Goal: Task Accomplishment & Management: Manage account settings

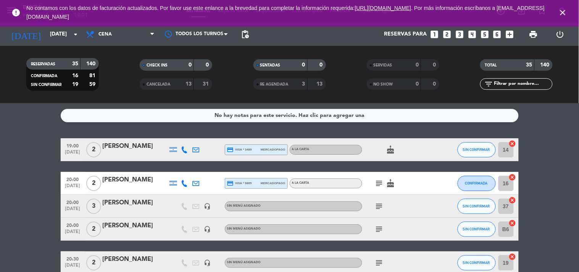
click at [0, 101] on div "RESERVADAS 35 140 CONFIRMADA 16 81 SIN CONFIRMAR 19 59 CHECK INS 0 0 CANCELADA …" at bounding box center [289, 74] width 579 height 57
drag, startPoint x: 56, startPoint y: 142, endPoint x: 47, endPoint y: 143, distance: 8.8
click at [380, 184] on icon "subject" at bounding box center [379, 183] width 9 height 9
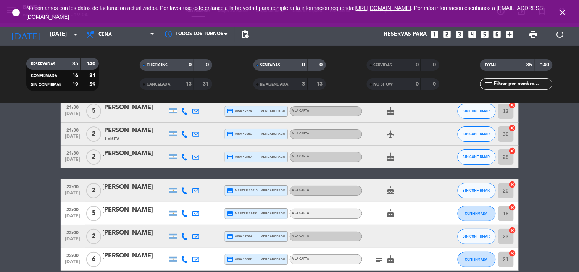
scroll to position [760, 0]
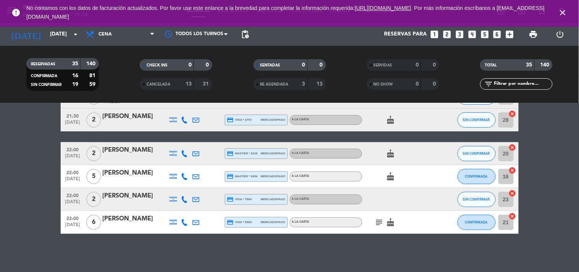
click at [377, 221] on icon "subject" at bounding box center [379, 222] width 9 height 9
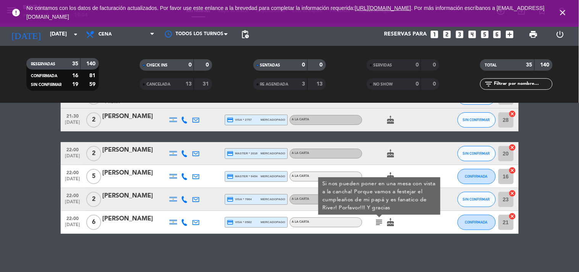
click at [343, 252] on div "No hay notas para este servicio. Haz clic para agregar una 19:00 [DATE] 2 [PERS…" at bounding box center [289, 187] width 579 height 169
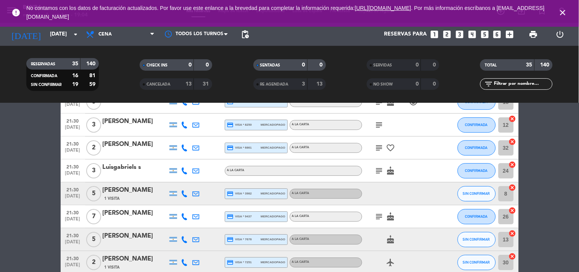
scroll to position [590, 0]
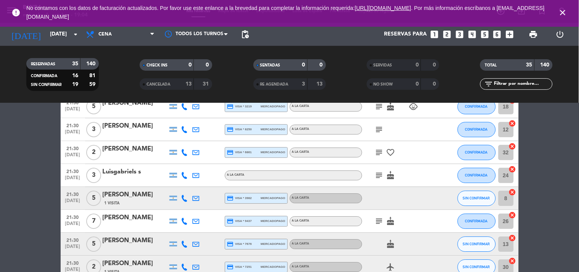
click at [382, 219] on icon "subject" at bounding box center [379, 220] width 9 height 9
click at [379, 176] on icon "subject" at bounding box center [379, 175] width 9 height 9
click at [381, 152] on icon "subject" at bounding box center [379, 152] width 9 height 9
click at [380, 125] on icon "subject" at bounding box center [379, 129] width 9 height 9
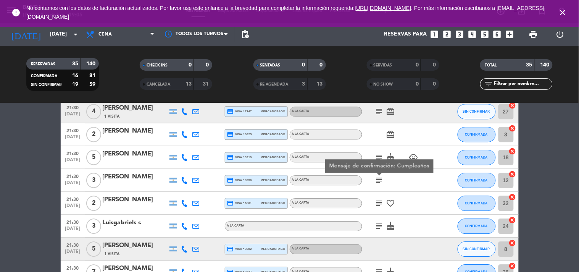
scroll to position [522, 0]
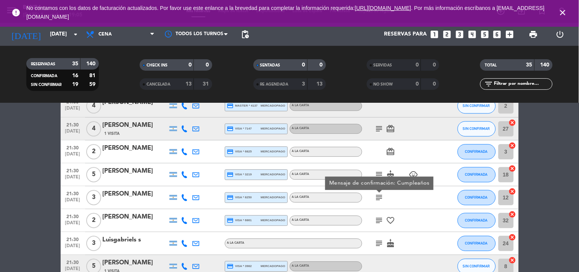
click at [381, 174] on icon "subject" at bounding box center [379, 174] width 9 height 9
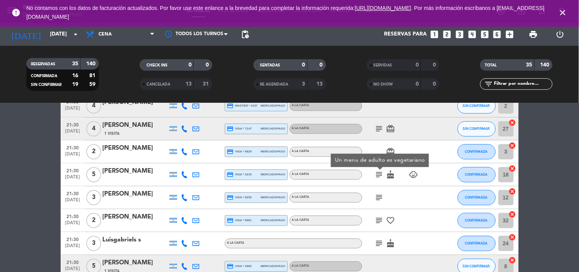
click at [380, 130] on icon "subject" at bounding box center [379, 128] width 9 height 9
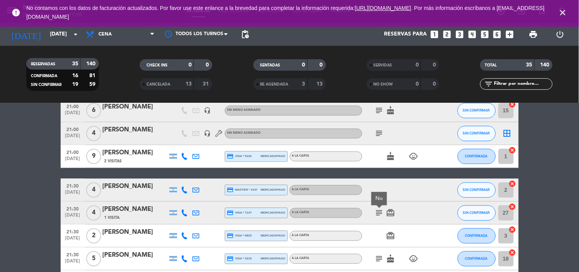
scroll to position [437, 0]
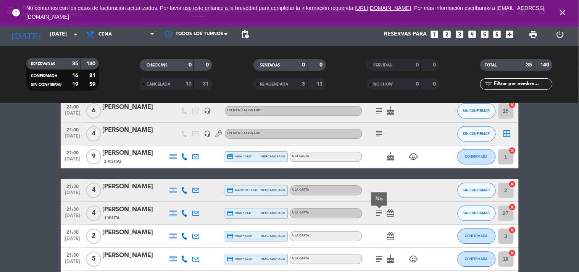
click at [380, 130] on icon "subject" at bounding box center [379, 133] width 9 height 9
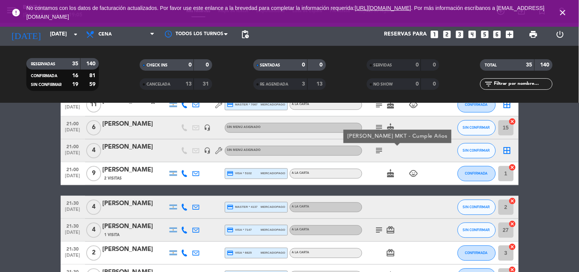
scroll to position [403, 0]
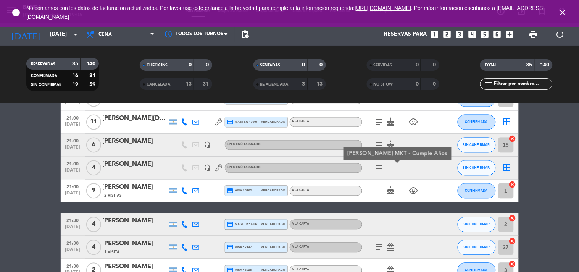
click at [380, 142] on icon "subject" at bounding box center [379, 144] width 9 height 9
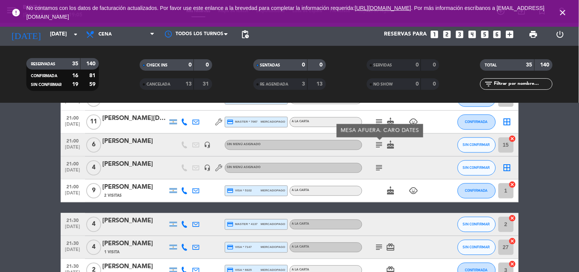
click at [381, 122] on icon "subject" at bounding box center [379, 122] width 9 height 9
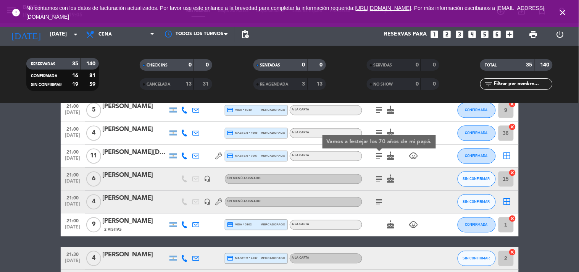
scroll to position [352, 0]
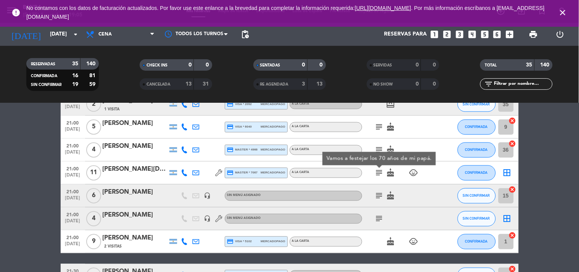
click at [379, 148] on icon "subject" at bounding box center [379, 149] width 9 height 9
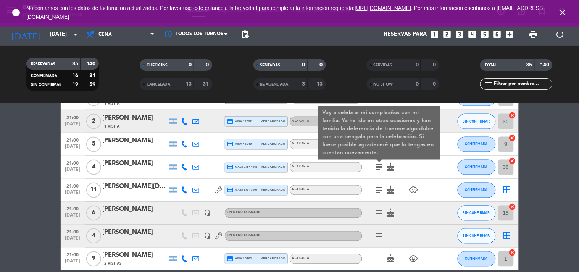
scroll to position [318, 0]
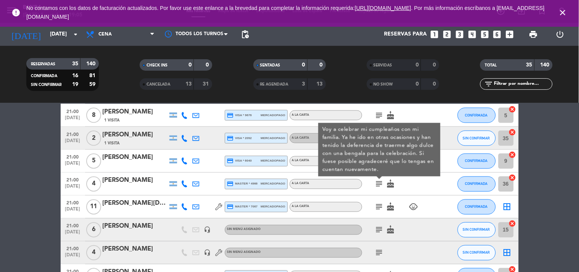
click at [41, 159] on bookings-row "19:00 [DATE] 2 [PERSON_NAME] credit_card visa * 3489 mercadopago A LA CARTA cak…" at bounding box center [289, 247] width 579 height 855
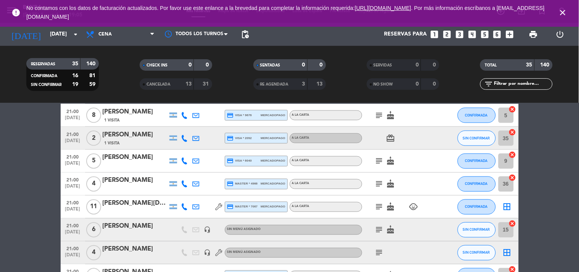
click at [376, 159] on icon "subject" at bounding box center [379, 161] width 9 height 9
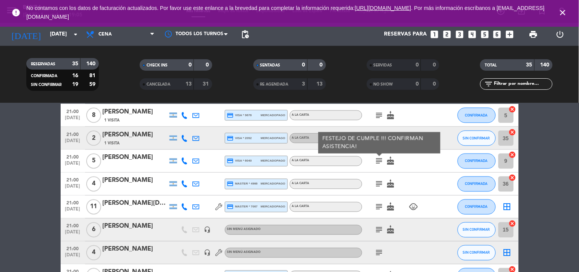
click at [37, 156] on bookings-row "19:00 [DATE] 2 [PERSON_NAME] credit_card visa * 3489 mercadopago A LA CARTA cak…" at bounding box center [289, 247] width 579 height 855
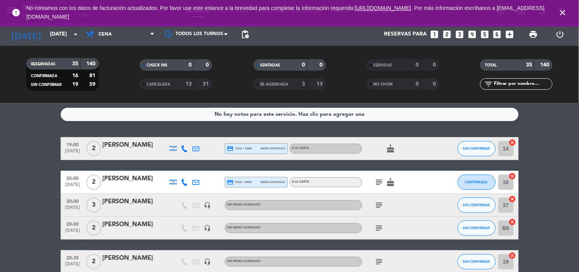
scroll to position [0, 0]
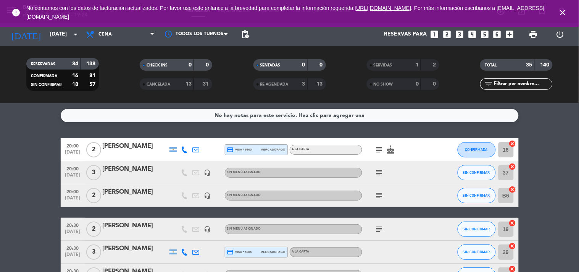
click at [471, 33] on icon "looks_4" at bounding box center [472, 34] width 10 height 10
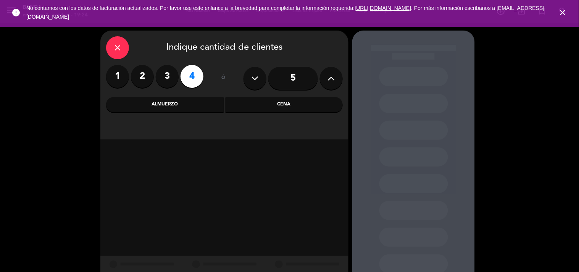
click at [242, 98] on div "Cena" at bounding box center [285, 104] width 118 height 15
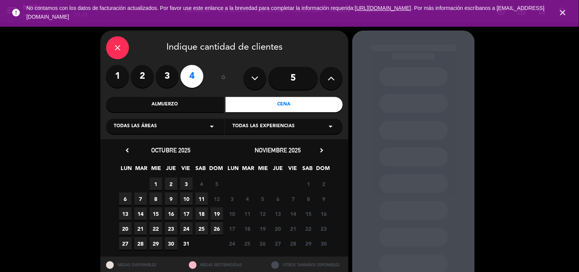
click at [158, 185] on span "1" at bounding box center [156, 184] width 13 height 13
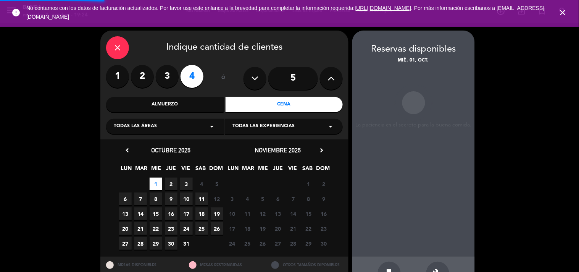
scroll to position [25, 0]
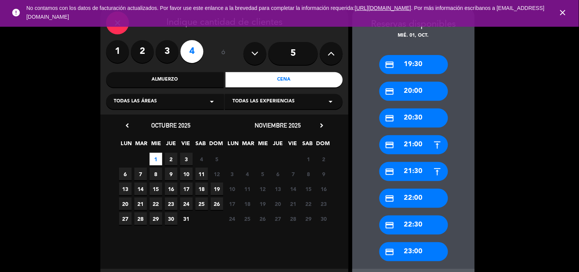
click at [407, 91] on div "credit_card 20:00" at bounding box center [413, 91] width 69 height 19
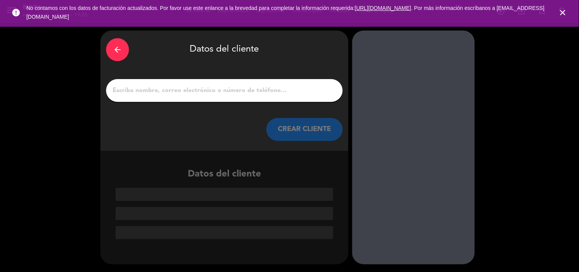
click at [242, 89] on input "1" at bounding box center [224, 90] width 225 height 11
paste input "[PERSON_NAME]"
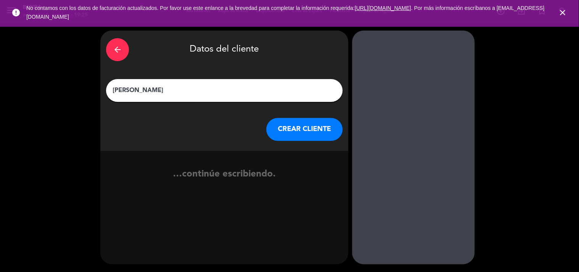
type input "[PERSON_NAME]"
click at [280, 137] on button "CREAR CLIENTE" at bounding box center [304, 129] width 76 height 23
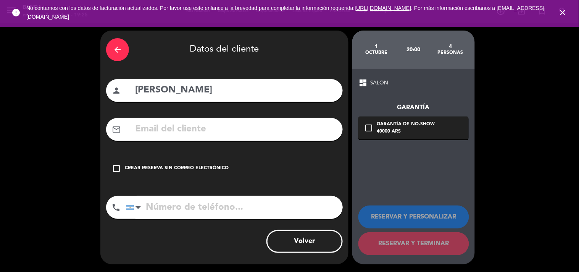
click at [208, 174] on div "check_box_outline_blank Crear reserva sin correo electrónico" at bounding box center [224, 168] width 237 height 23
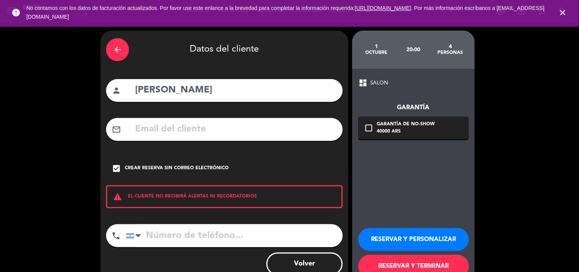
click at [388, 245] on button "RESERVAR Y PERSONALIZAR" at bounding box center [413, 239] width 111 height 23
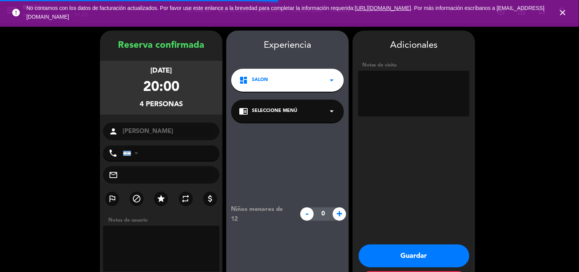
scroll to position [31, 0]
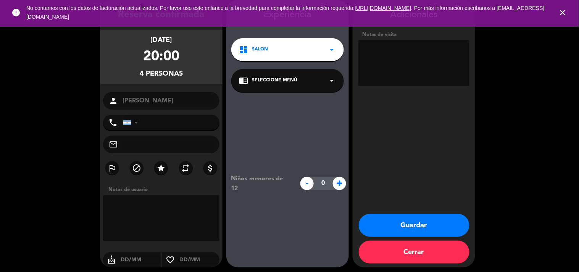
click at [387, 61] on textarea at bounding box center [413, 63] width 111 height 46
type textarea "x Facu [PERSON_NAME]"
click at [380, 229] on button "Guardar" at bounding box center [414, 225] width 111 height 23
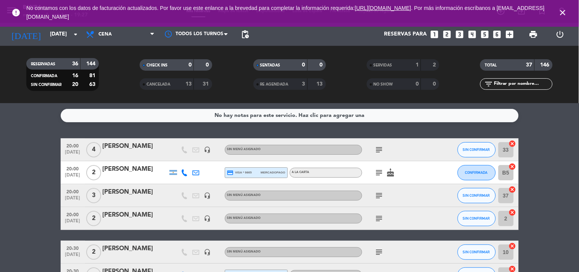
click at [560, 10] on icon "close" at bounding box center [562, 12] width 9 height 9
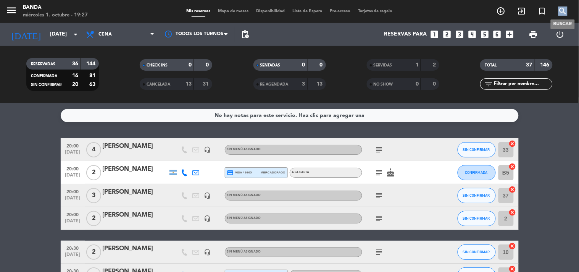
click at [560, 10] on icon "search" at bounding box center [562, 10] width 9 height 9
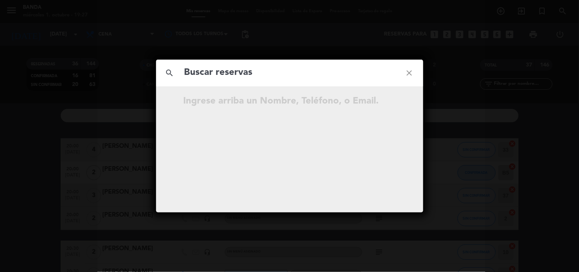
click at [281, 74] on input "text" at bounding box center [290, 73] width 212 height 16
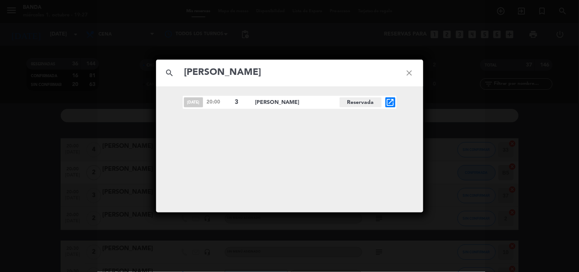
type input "[PERSON_NAME]"
click at [387, 102] on icon "open_in_new" at bounding box center [390, 102] width 9 height 9
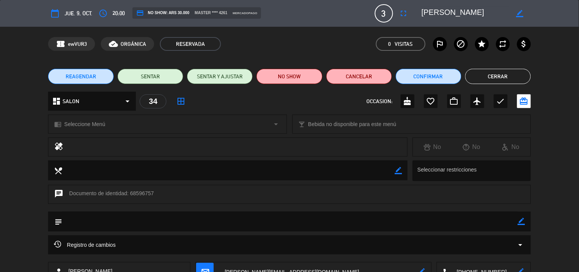
click at [90, 71] on button "REAGENDAR" at bounding box center [81, 76] width 66 height 15
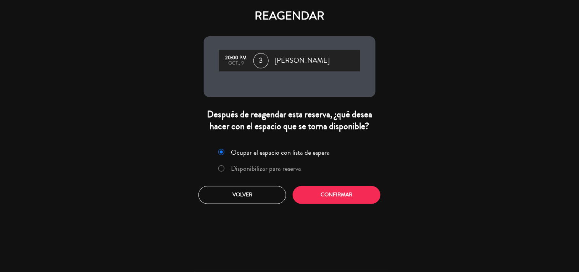
drag, startPoint x: 313, startPoint y: 205, endPoint x: 311, endPoint y: 198, distance: 7.5
click at [311, 198] on div "Ocupar el espacio con lista de espera Disponibilizar para reserva Volver Confir…" at bounding box center [289, 174] width 183 height 69
click at [311, 198] on button "Confirmar" at bounding box center [337, 195] width 88 height 18
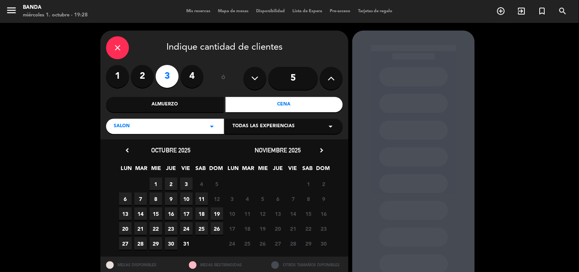
click at [157, 183] on span "1" at bounding box center [156, 184] width 13 height 13
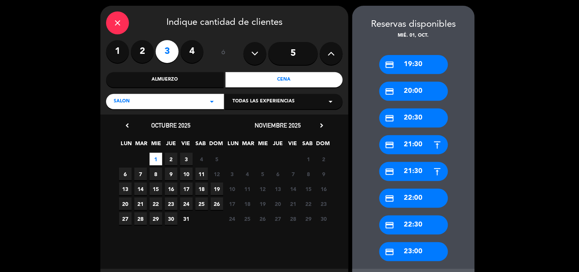
click at [416, 92] on div "credit_card 20:00" at bounding box center [413, 91] width 69 height 19
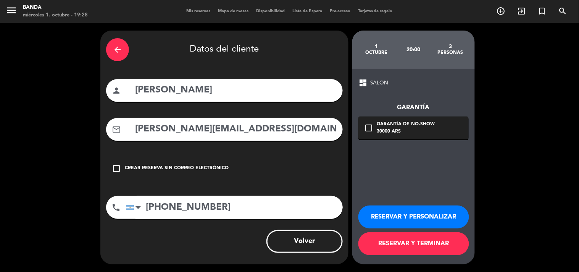
click at [118, 59] on div "arrow_back" at bounding box center [117, 49] width 23 height 23
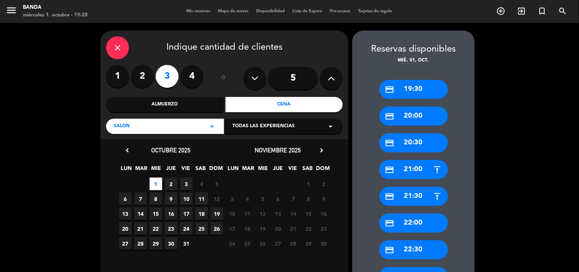
click at [182, 198] on span "10" at bounding box center [186, 198] width 13 height 13
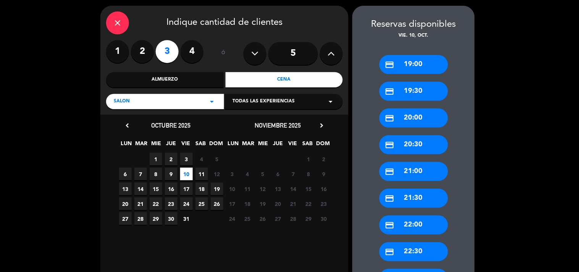
click at [411, 112] on div "credit_card 20:00" at bounding box center [413, 117] width 69 height 19
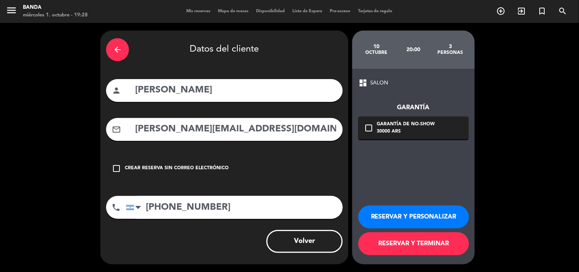
scroll to position [0, 0]
click at [392, 240] on button "RESERVAR Y TERMINAR" at bounding box center [413, 243] width 111 height 23
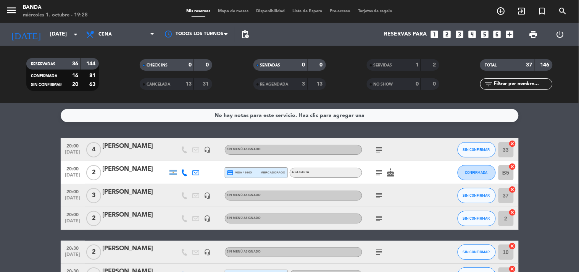
click at [446, 33] on icon "looks_two" at bounding box center [447, 34] width 10 height 10
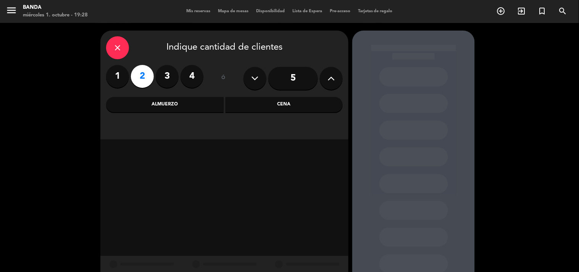
click at [265, 106] on div "Cena" at bounding box center [285, 104] width 118 height 15
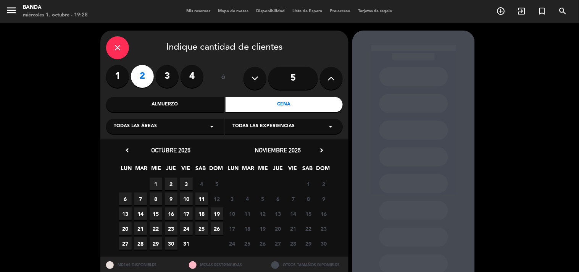
click at [182, 196] on span "10" at bounding box center [186, 198] width 13 height 13
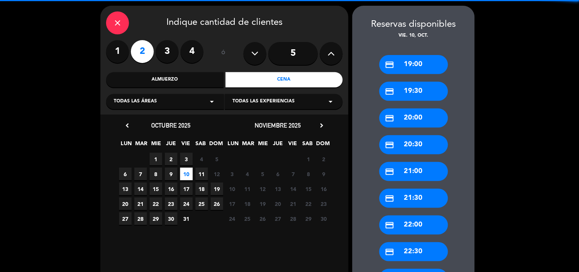
click at [166, 190] on span "16" at bounding box center [171, 188] width 13 height 13
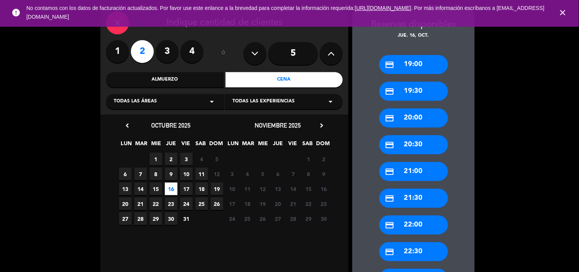
click at [328, 53] on icon at bounding box center [331, 53] width 7 height 11
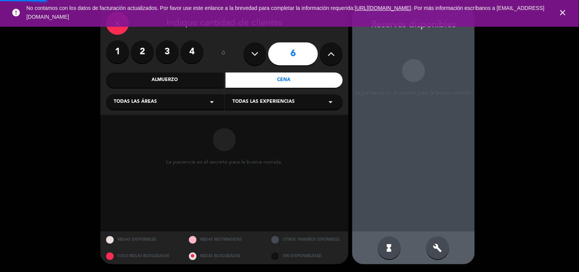
click at [328, 53] on icon at bounding box center [331, 53] width 7 height 11
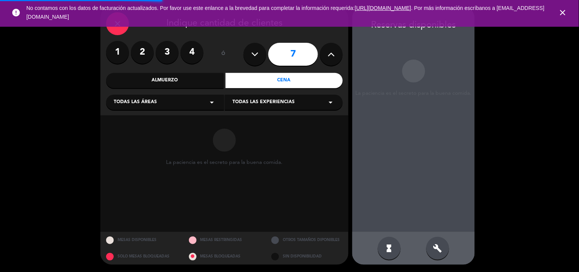
click at [328, 53] on icon at bounding box center [331, 53] width 7 height 11
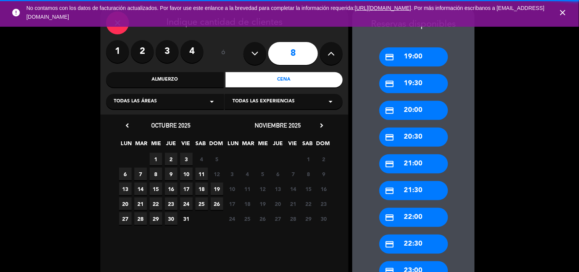
click at [328, 53] on icon at bounding box center [331, 53] width 7 height 11
type input "9"
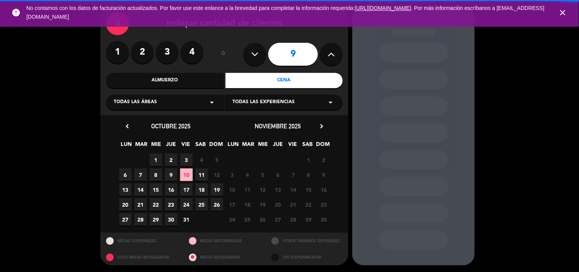
scroll to position [25, 0]
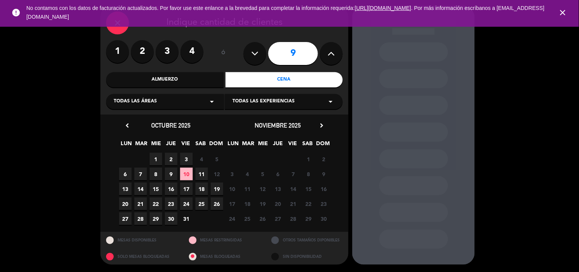
click at [198, 172] on span "11" at bounding box center [201, 174] width 13 height 13
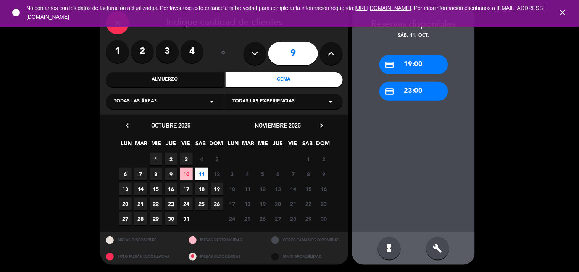
click at [179, 79] on div "Almuerzo" at bounding box center [165, 79] width 118 height 15
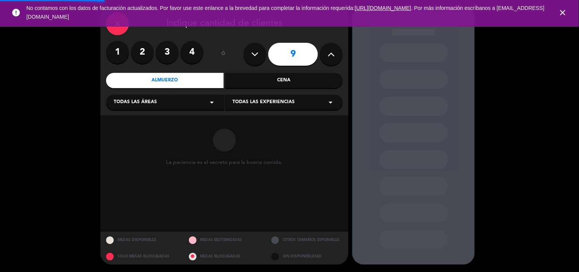
click at [179, 79] on div "Almuerzo" at bounding box center [165, 80] width 118 height 15
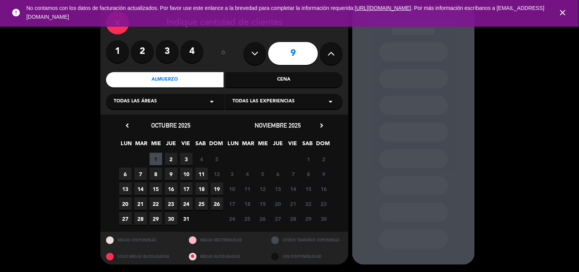
click at [198, 172] on span "11" at bounding box center [201, 174] width 13 height 13
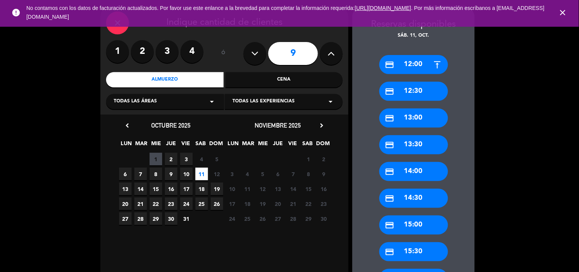
click at [417, 124] on div "credit_card 13:00" at bounding box center [413, 117] width 69 height 19
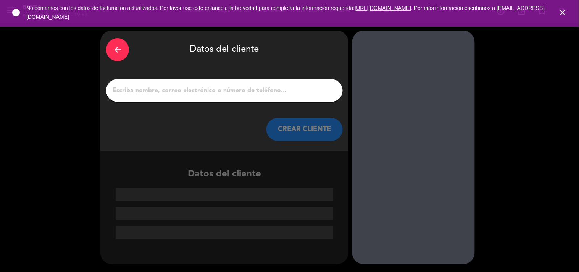
click at [258, 90] on input "1" at bounding box center [224, 90] width 225 height 11
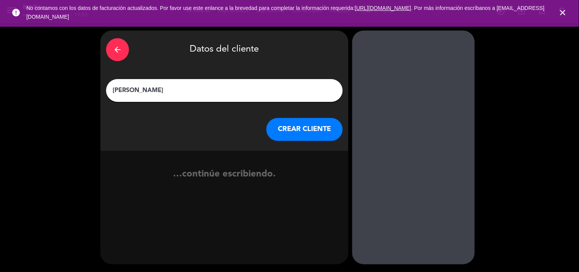
type input "[PERSON_NAME]"
click at [301, 138] on button "CREAR CLIENTE" at bounding box center [304, 129] width 76 height 23
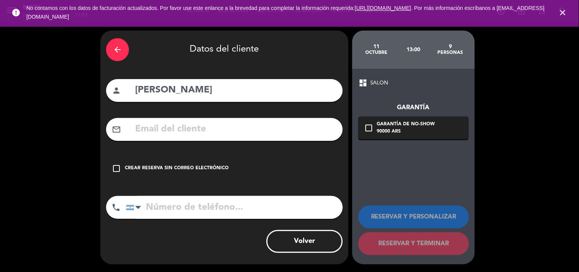
click at [288, 135] on input "text" at bounding box center [235, 129] width 203 height 16
paste input "[EMAIL_ADDRESS][DOMAIN_NAME]"
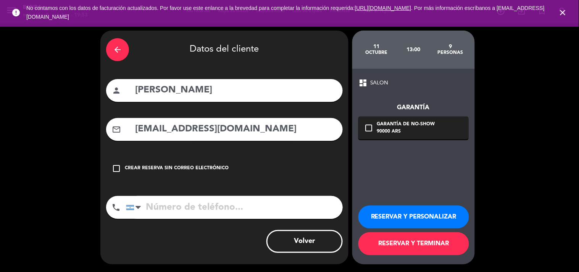
type input "[EMAIL_ADDRESS][DOMAIN_NAME]"
click at [176, 212] on input "tel" at bounding box center [234, 207] width 217 height 23
click at [247, 211] on input "tel" at bounding box center [234, 207] width 217 height 23
paste input "[PHONE_NUMBER]"
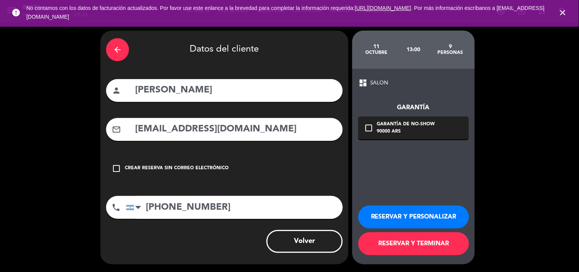
type input "[PHONE_NUMBER]"
click at [383, 215] on button "RESERVAR Y PERSONALIZAR" at bounding box center [413, 216] width 111 height 23
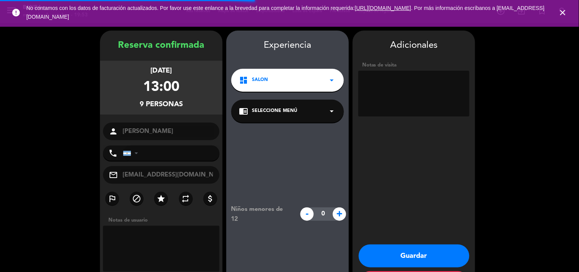
type input "[PHONE_NUMBER]"
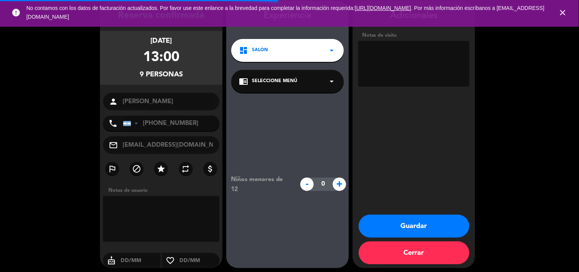
scroll to position [31, 0]
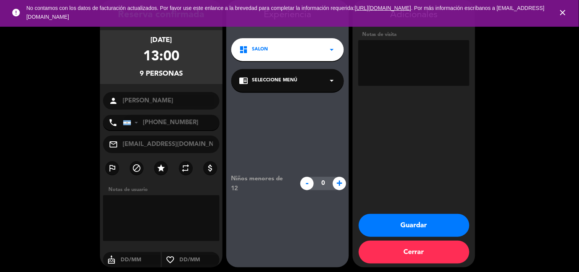
click at [375, 63] on textarea at bounding box center [413, 63] width 111 height 46
type textarea "MENU MUSEO 9 ADULTOS / CUMPLE!"
click at [387, 226] on button "Guardar" at bounding box center [414, 225] width 111 height 23
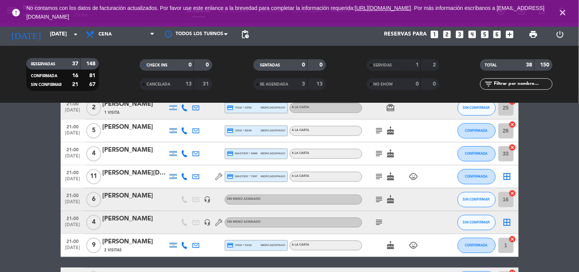
scroll to position [392, 0]
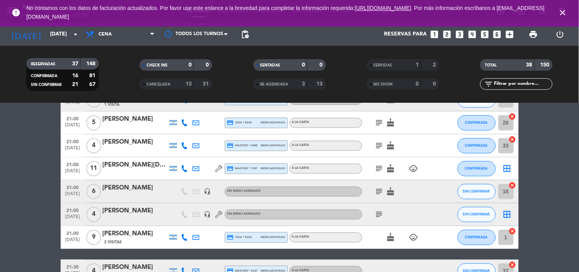
click at [566, 15] on icon "close" at bounding box center [562, 12] width 9 height 9
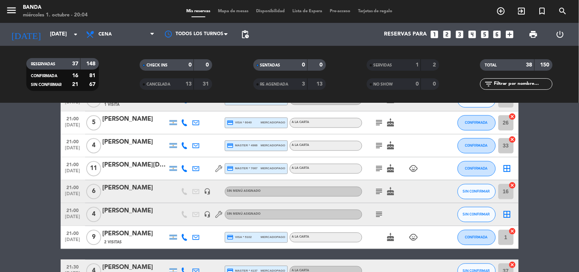
click at [471, 36] on icon "looks_4" at bounding box center [472, 34] width 10 height 10
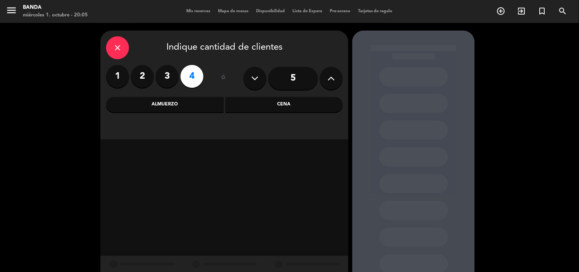
click at [271, 108] on div "Cena" at bounding box center [285, 104] width 118 height 15
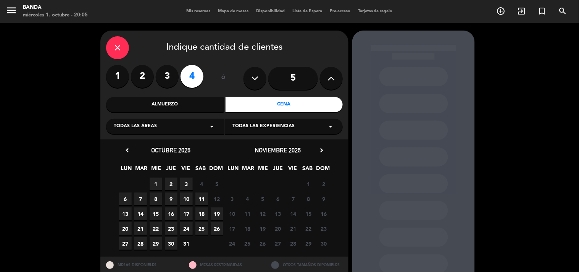
click at [158, 181] on span "1" at bounding box center [156, 184] width 13 height 13
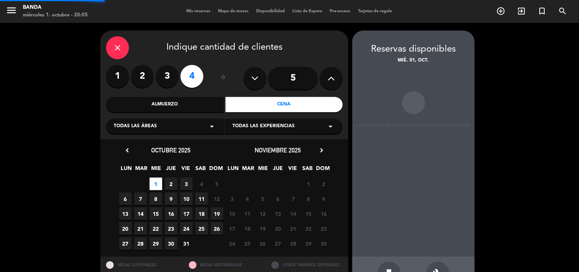
scroll to position [25, 0]
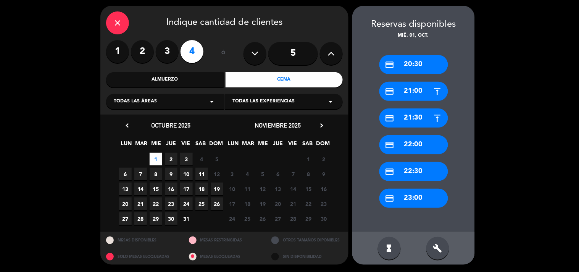
click at [415, 58] on div "credit_card 20:30" at bounding box center [413, 64] width 69 height 19
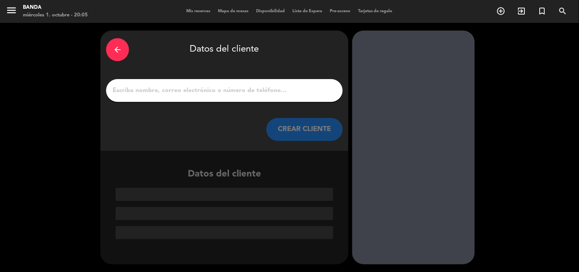
scroll to position [0, 0]
click at [214, 90] on input "1" at bounding box center [224, 90] width 225 height 11
type input "H"
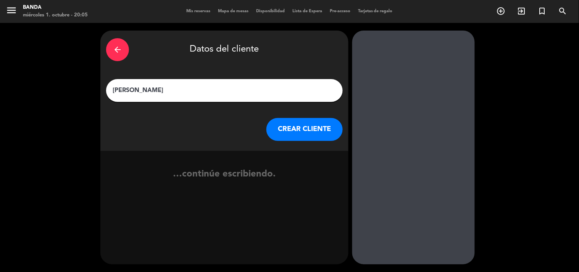
type input "[PERSON_NAME]"
click at [291, 131] on button "CREAR CLIENTE" at bounding box center [304, 129] width 76 height 23
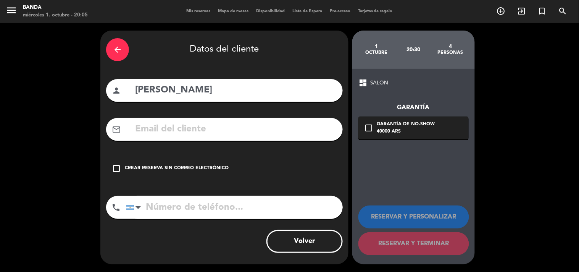
click at [203, 165] on div "Crear reserva sin correo electrónico" at bounding box center [177, 169] width 104 height 8
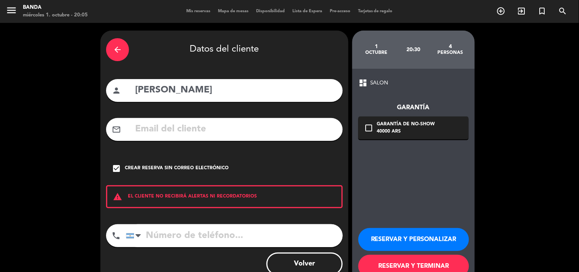
scroll to position [22, 0]
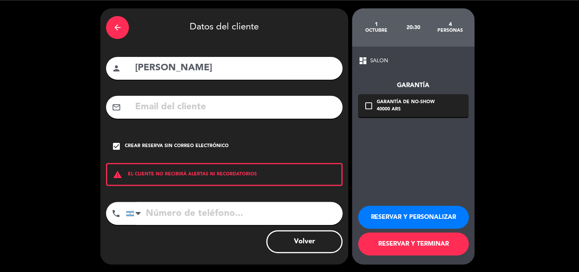
click at [400, 250] on button "RESERVAR Y TERMINAR" at bounding box center [413, 243] width 111 height 23
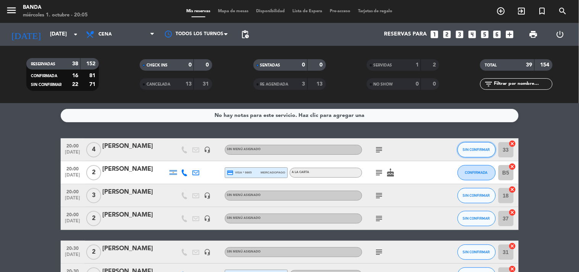
click at [468, 148] on span "SIN CONFIRMAR" at bounding box center [476, 149] width 27 height 4
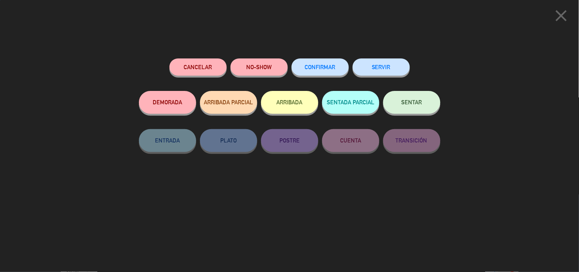
click at [384, 68] on button "SERVIR" at bounding box center [381, 66] width 57 height 17
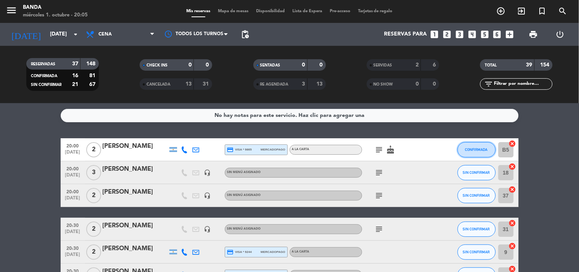
click at [469, 151] on span "CONFIRMADA" at bounding box center [476, 149] width 23 height 4
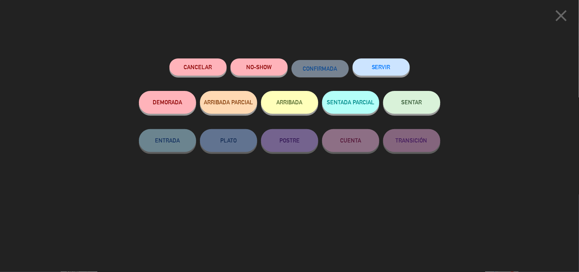
click at [398, 63] on button "SERVIR" at bounding box center [381, 66] width 57 height 17
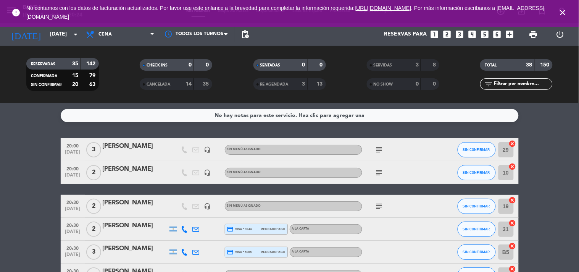
click at [562, 12] on icon "close" at bounding box center [562, 12] width 9 height 9
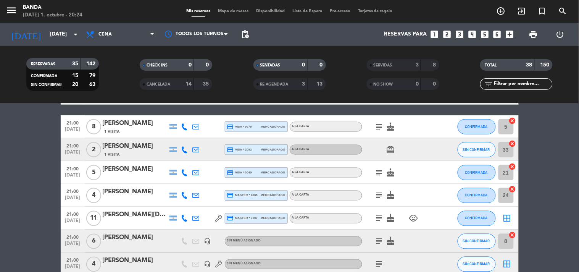
scroll to position [297, 0]
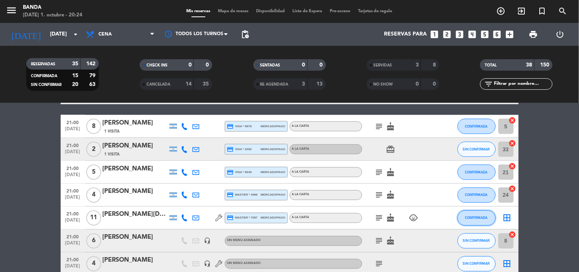
click at [462, 216] on button "CONFIRMADA" at bounding box center [477, 217] width 38 height 15
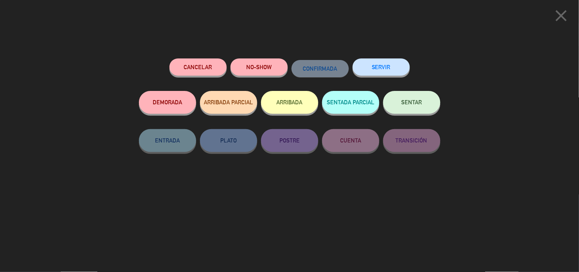
click at [370, 63] on button "SERVIR" at bounding box center [381, 66] width 57 height 17
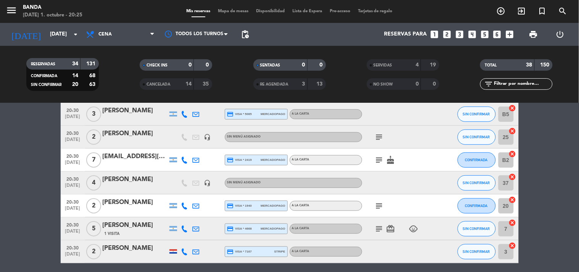
scroll to position [138, 0]
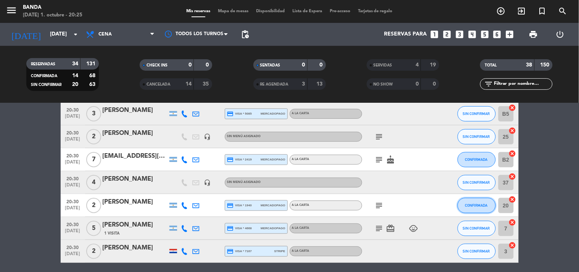
click at [462, 198] on button "CONFIRMADA" at bounding box center [477, 205] width 38 height 15
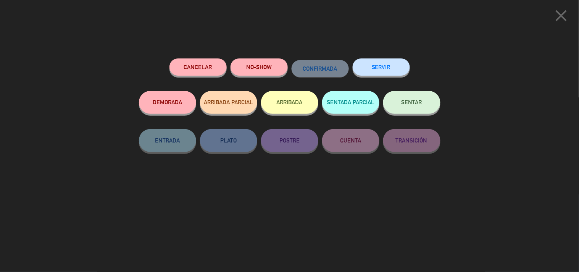
click at [391, 66] on button "SERVIR" at bounding box center [381, 66] width 57 height 17
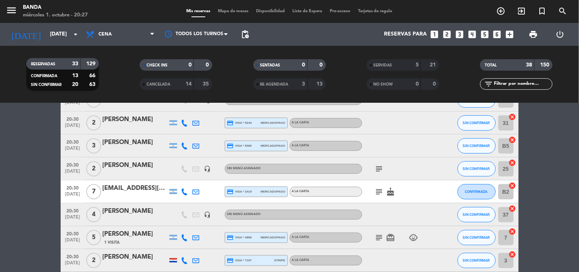
scroll to position [132, 0]
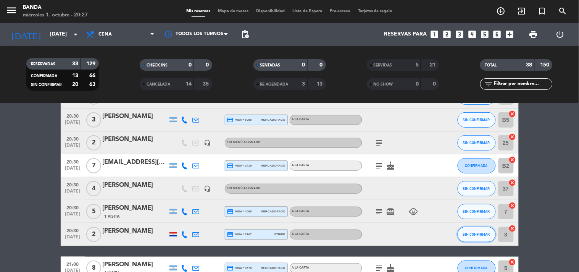
click at [485, 232] on span "SIN CONFIRMAR" at bounding box center [476, 234] width 27 height 4
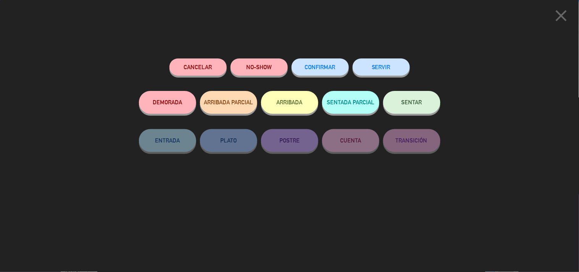
click at [400, 73] on button "SERVIR" at bounding box center [381, 66] width 57 height 17
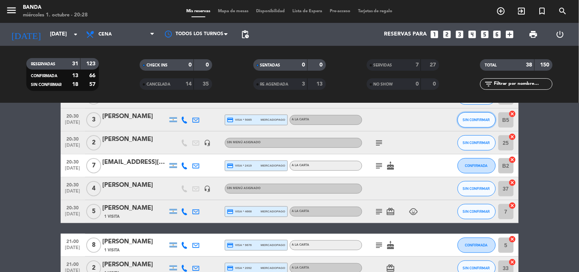
click at [478, 115] on button "SIN CONFIRMAR" at bounding box center [477, 119] width 38 height 15
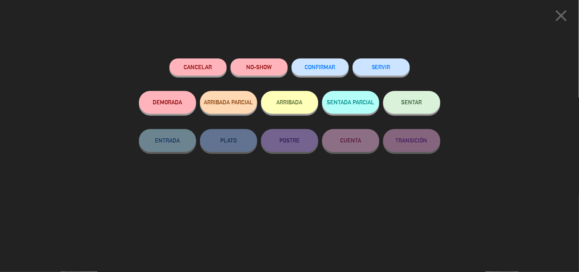
click at [387, 60] on button "SERVIR" at bounding box center [381, 66] width 57 height 17
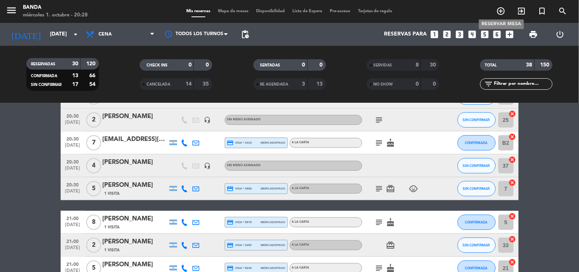
click at [500, 10] on icon "add_circle_outline" at bounding box center [501, 10] width 9 height 9
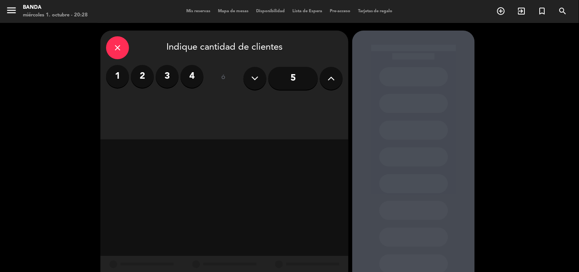
click at [145, 81] on label "2" at bounding box center [142, 76] width 23 height 23
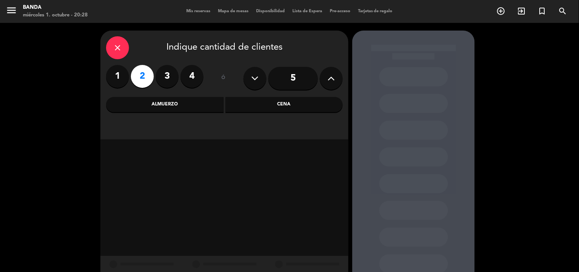
click at [275, 106] on div "Cena" at bounding box center [285, 104] width 118 height 15
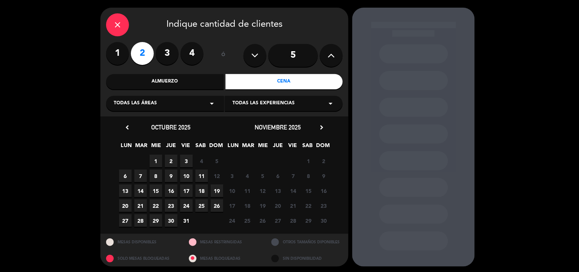
scroll to position [24, 0]
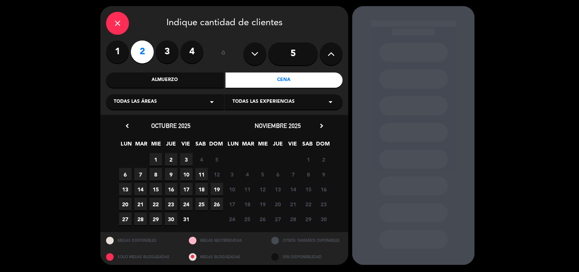
click at [173, 192] on span "16" at bounding box center [171, 189] width 13 height 13
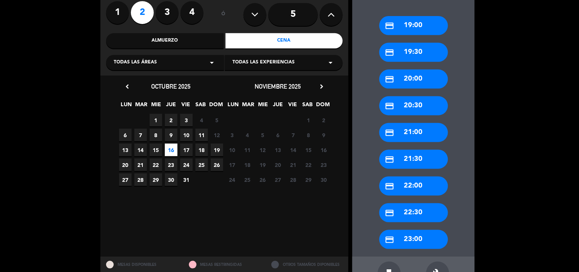
scroll to position [65, 0]
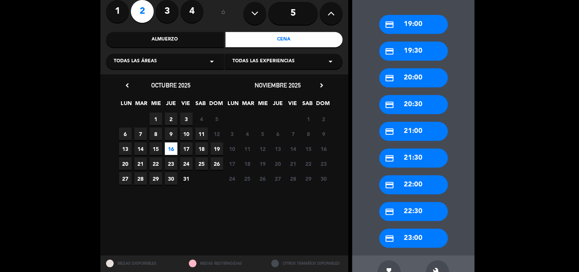
click at [420, 180] on div "credit_card 22:00" at bounding box center [413, 184] width 69 height 19
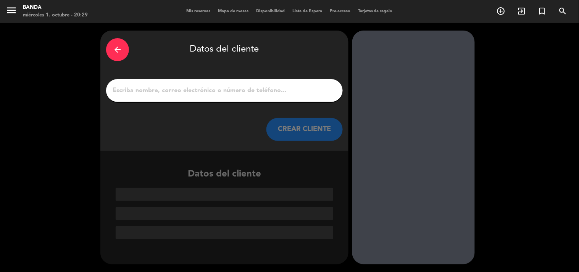
click at [170, 91] on input "1" at bounding box center [224, 90] width 225 height 11
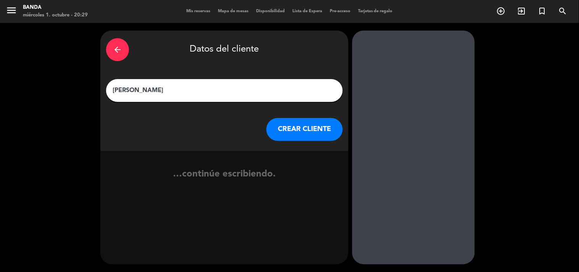
type input "[PERSON_NAME]"
click at [326, 123] on button "CREAR CLIENTE" at bounding box center [304, 129] width 76 height 23
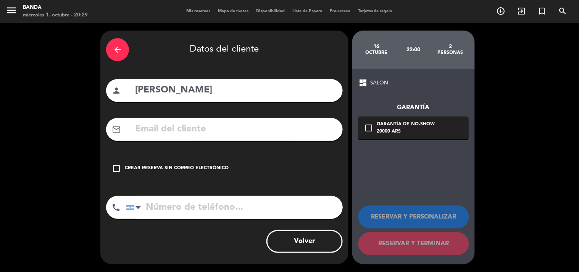
paste input "[EMAIL_ADDRESS][DOMAIN_NAME]"
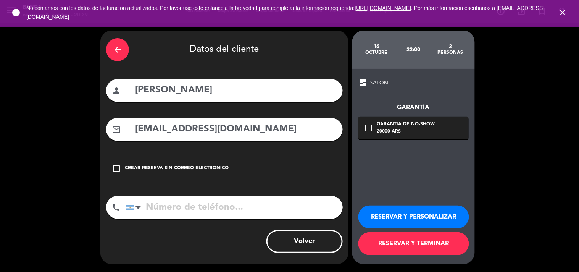
type input "[EMAIL_ADDRESS][DOMAIN_NAME]"
paste input "54 9 11 6847-9074"
type input "54 9 11 6847-9074"
click at [389, 250] on button "RESERVAR Y TERMINAR" at bounding box center [413, 243] width 111 height 23
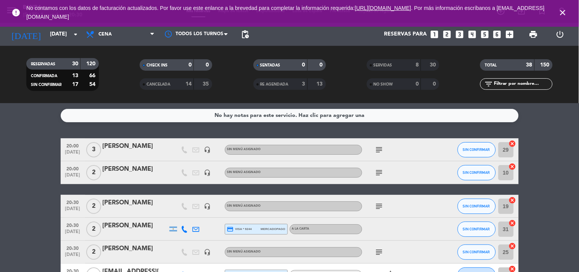
click at [566, 14] on icon "close" at bounding box center [562, 12] width 9 height 9
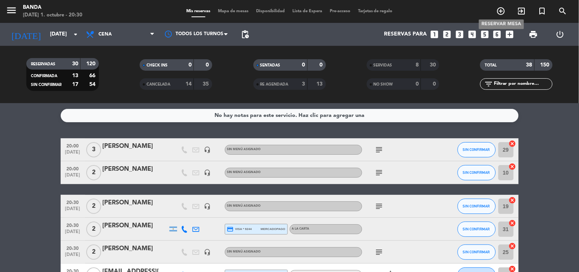
click at [499, 10] on icon "add_circle_outline" at bounding box center [501, 10] width 9 height 9
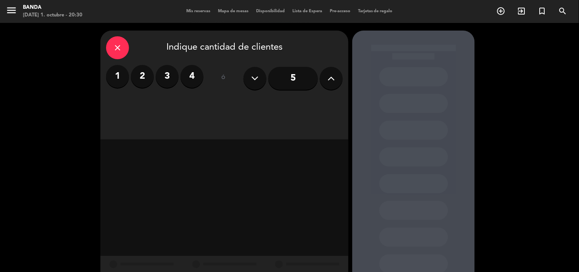
click at [150, 72] on label "2" at bounding box center [142, 76] width 23 height 23
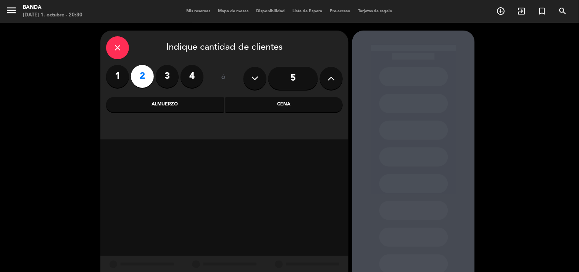
click at [247, 104] on div "Cena" at bounding box center [285, 104] width 118 height 15
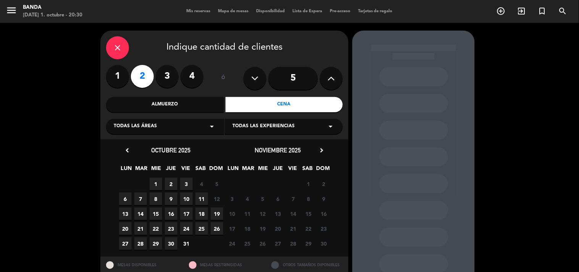
click at [203, 196] on span "11" at bounding box center [201, 198] width 13 height 13
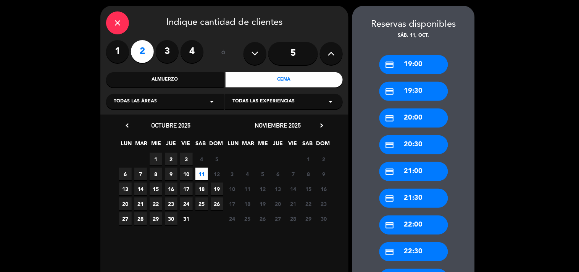
click at [416, 147] on div "credit_card 20:30" at bounding box center [413, 144] width 69 height 19
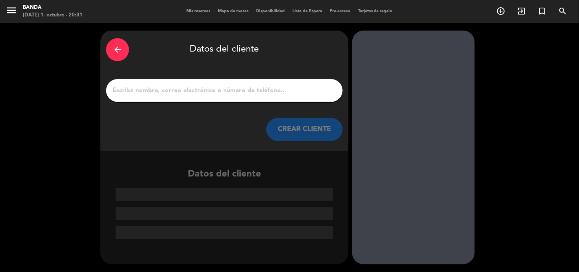
paste input "[PERSON_NAME]"
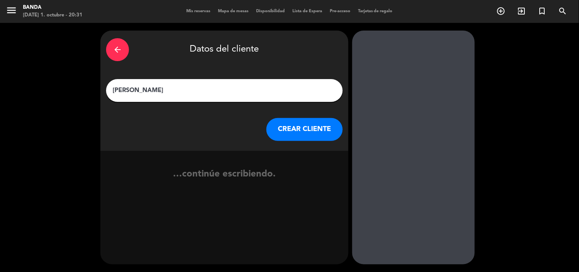
type input "[PERSON_NAME]"
click at [297, 129] on button "CREAR CLIENTE" at bounding box center [304, 129] width 76 height 23
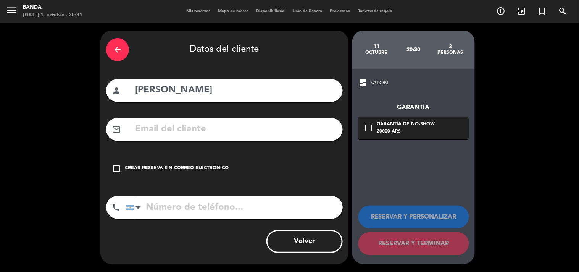
paste input "[PERSON_NAME][EMAIL_ADDRESS][PERSON_NAME][PERSON_NAME][DOMAIN_NAME]"
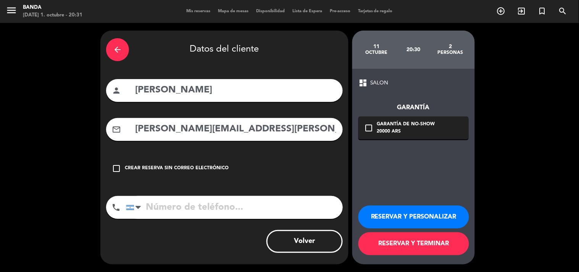
type input "[PERSON_NAME][EMAIL_ADDRESS][PERSON_NAME][PERSON_NAME][DOMAIN_NAME]"
paste input "54 9 11 6170-1136"
type input "54 9 11 6170-1136"
click at [441, 210] on button "RESERVAR Y PERSONALIZAR" at bounding box center [413, 216] width 111 height 23
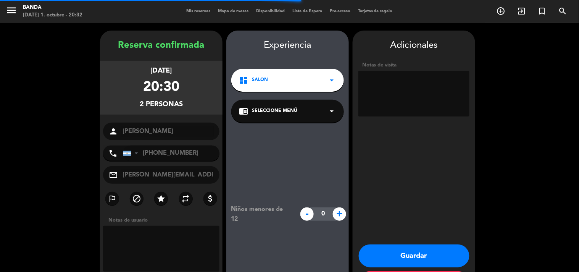
scroll to position [31, 0]
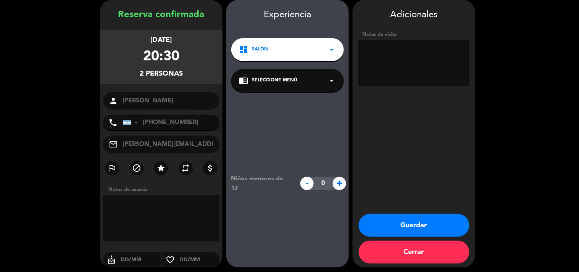
click at [308, 6] on div "Experiencia dashboard SALON arrow_drop_down chrome_reader_mode Seleccione Menú …" at bounding box center [287, 133] width 123 height 267
click at [387, 68] on textarea at bounding box center [413, 63] width 111 height 46
click at [373, 55] on textarea at bounding box center [413, 63] width 111 height 46
paste textarea "KFI6 VK9D"
type textarea "Reagenda del 29/10 Bigbox (KFI6 VK9D"
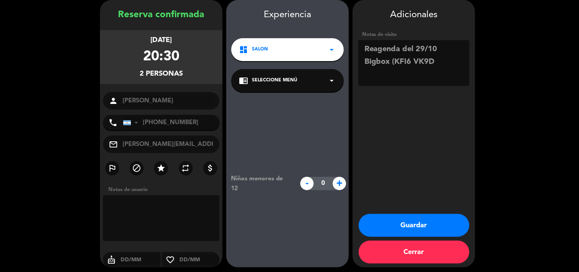
click at [421, 224] on button "Guardar" at bounding box center [414, 225] width 111 height 23
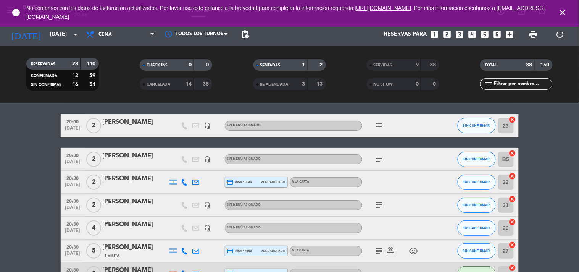
scroll to position [24, 0]
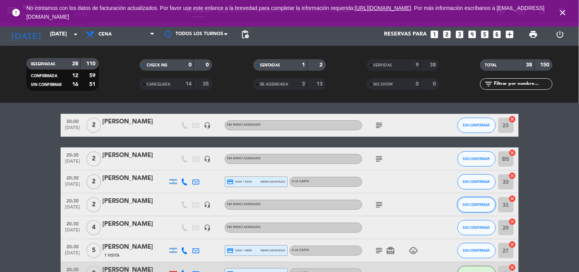
click at [471, 205] on span "SIN CONFIRMAR" at bounding box center [476, 204] width 27 height 4
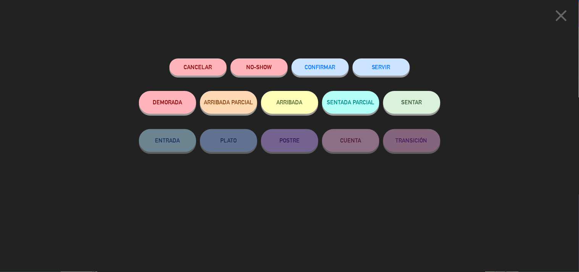
click at [380, 69] on button "SERVIR" at bounding box center [381, 66] width 57 height 17
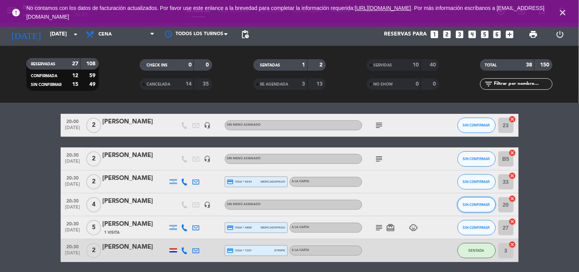
click at [466, 205] on span "SIN CONFIRMAR" at bounding box center [476, 204] width 27 height 4
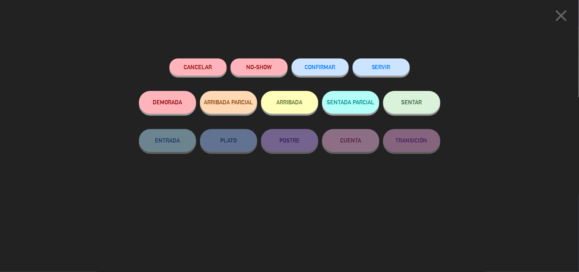
click at [391, 66] on button "SERVIR" at bounding box center [381, 66] width 57 height 17
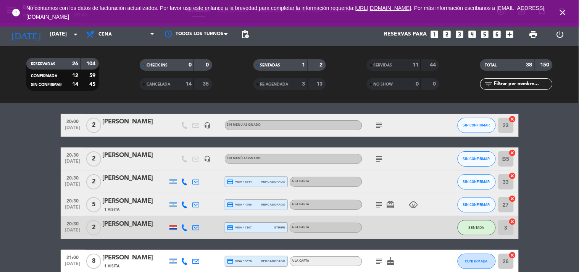
click at [562, 13] on icon "close" at bounding box center [562, 12] width 9 height 9
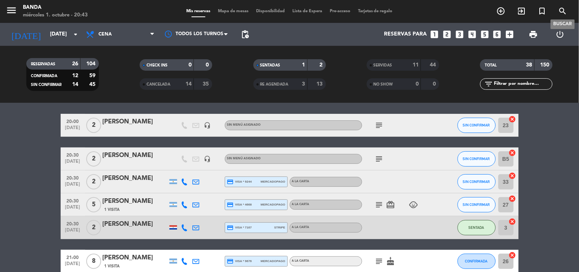
click at [560, 13] on icon "search" at bounding box center [562, 10] width 9 height 9
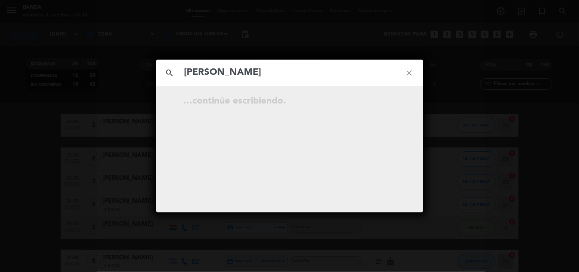
type input "[PERSON_NAME]"
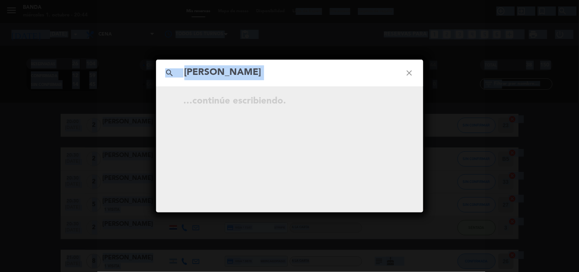
drag, startPoint x: 344, startPoint y: 58, endPoint x: 294, endPoint y: -37, distance: 107.9
click at [294, 0] on html "close × Banda × chrome_reader_mode Listado de Reservas account_box Clientes acc…" at bounding box center [289, 136] width 579 height 272
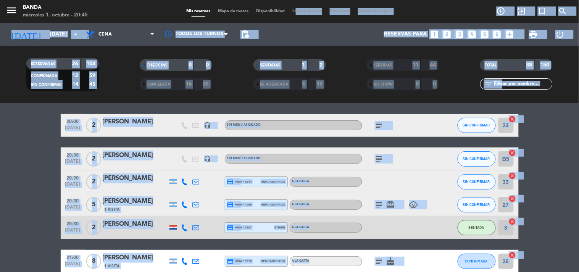
click at [120, 24] on div "Todos los servicios Almuerzo Cena Cena Todos los servicios Almuerzo Cena" at bounding box center [120, 34] width 76 height 23
